Goal: Check status: Check status

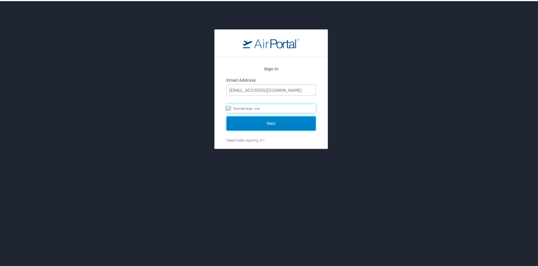
click at [243, 116] on input "Next" at bounding box center [271, 122] width 89 height 14
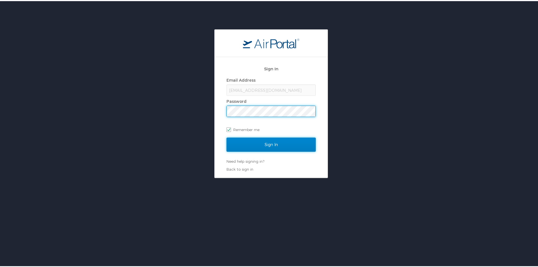
click at [246, 142] on input "Sign In" at bounding box center [271, 143] width 89 height 14
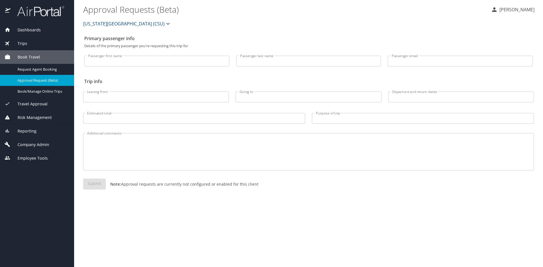
click at [52, 46] on div "Trips" at bounding box center [37, 43] width 65 height 6
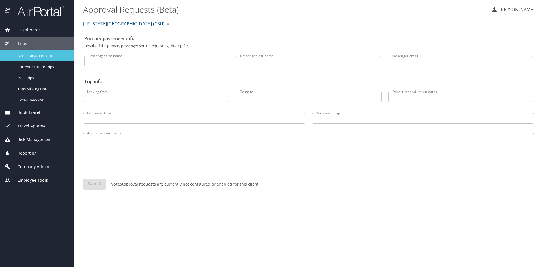
click at [43, 58] on span "Airtinerary® Lookup" at bounding box center [43, 55] width 50 height 5
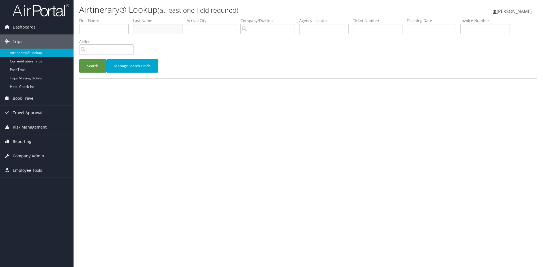
click at [148, 29] on input "text" at bounding box center [157, 29] width 49 height 10
click at [105, 26] on input "text" at bounding box center [103, 29] width 49 height 10
type input "todd"
click at [142, 29] on input "text" at bounding box center [157, 29] width 49 height 10
type input "feldman"
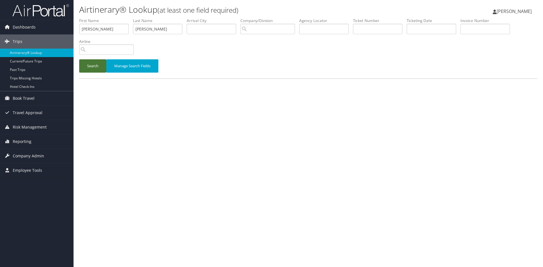
click at [94, 67] on button "Search" at bounding box center [92, 65] width 27 height 13
click at [156, 100] on div "Please wait. This may take a while depending on your search filters." at bounding box center [308, 107] width 458 height 27
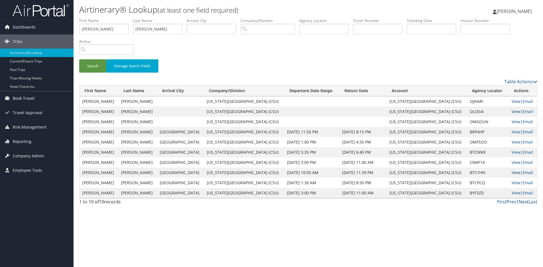
click at [512, 172] on link "View" at bounding box center [515, 172] width 9 height 5
click at [511, 131] on link "View" at bounding box center [515, 131] width 9 height 5
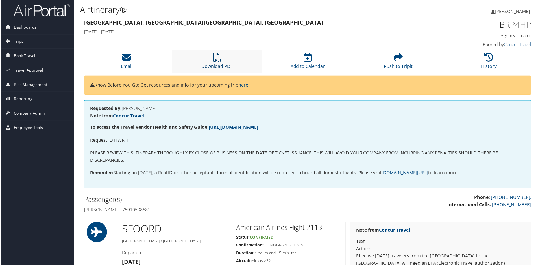
click at [218, 62] on icon at bounding box center [216, 57] width 9 height 9
